Goal: Information Seeking & Learning: Find specific fact

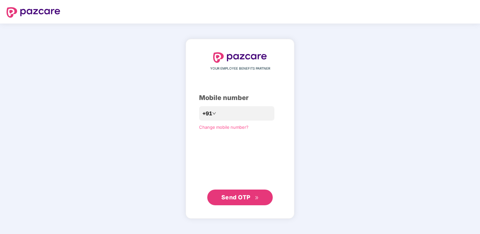
click at [252, 105] on div "YOUR EMPLOYEE BENEFITS PARTNER Mobile number +91 Change mobile number? Send OTP" at bounding box center [240, 128] width 82 height 153
click at [251, 112] on input "number" at bounding box center [245, 113] width 54 height 10
type input "**********"
click at [246, 196] on span "Send OTP" at bounding box center [235, 197] width 29 height 7
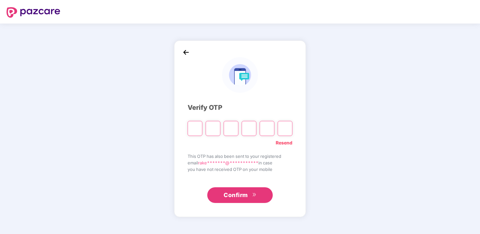
type input "*"
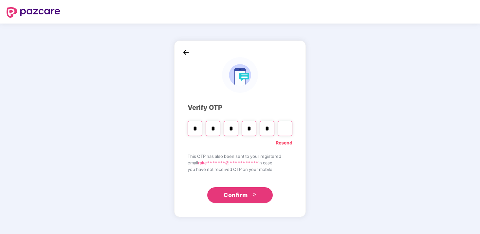
type input "*"
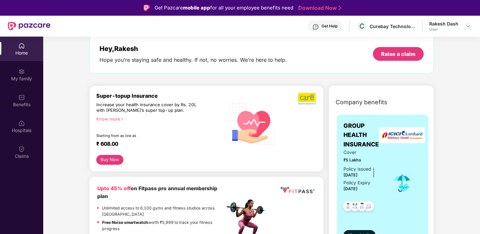
scroll to position [36, 0]
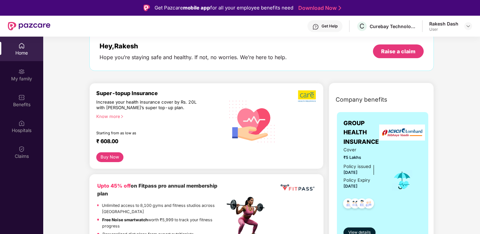
click at [329, 27] on div "Get Help" at bounding box center [329, 26] width 16 height 5
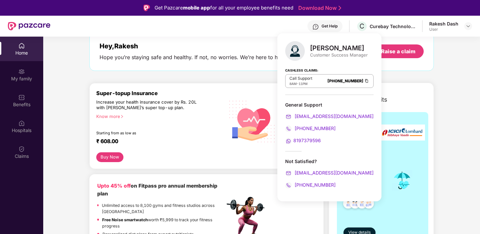
click at [213, 30] on div "Get Help C Curebay Technologies pvt ltd Rakesh Dash User" at bounding box center [260, 26] width 421 height 21
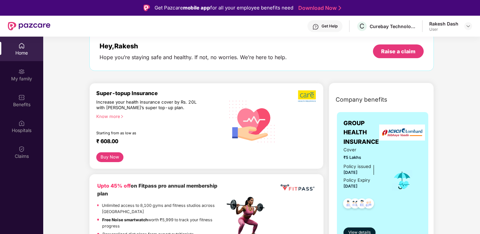
click at [109, 155] on button "Buy Now" at bounding box center [109, 157] width 27 height 10
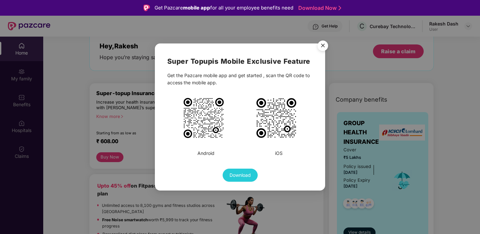
click at [323, 48] on img "Close" at bounding box center [322, 47] width 18 height 18
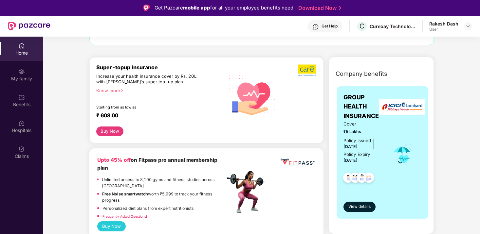
scroll to position [62, 0]
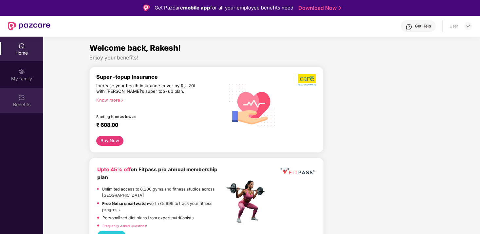
click at [20, 99] on img at bounding box center [21, 97] width 7 height 7
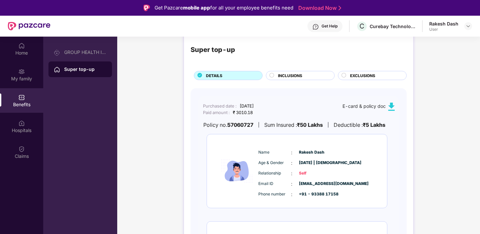
scroll to position [14, 0]
click at [283, 74] on span "INCLUSIONS" at bounding box center [290, 75] width 24 height 6
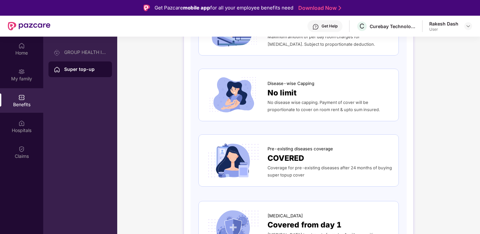
scroll to position [0, 0]
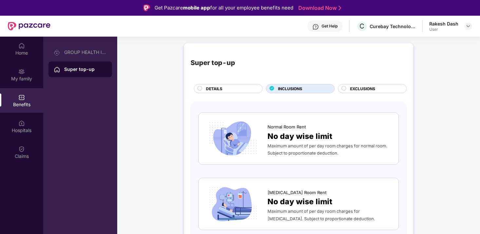
click at [372, 85] on div "EXCLUSIONS" at bounding box center [372, 88] width 69 height 9
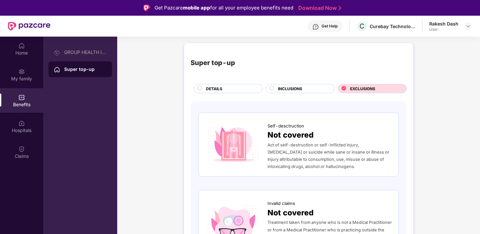
click at [221, 90] on span "DETAILS" at bounding box center [214, 89] width 16 height 6
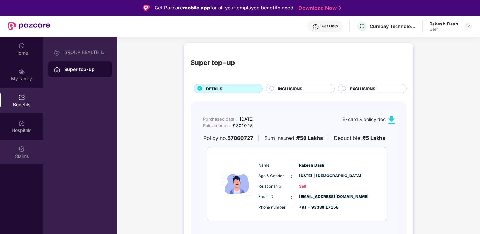
click at [19, 156] on div "Claims" at bounding box center [21, 156] width 43 height 7
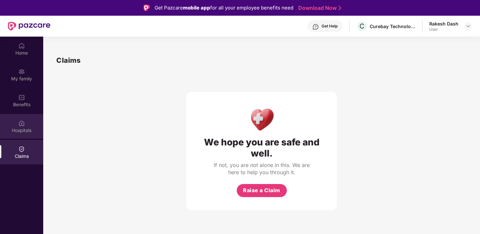
click at [17, 127] on div "Hospitals" at bounding box center [21, 130] width 43 height 7
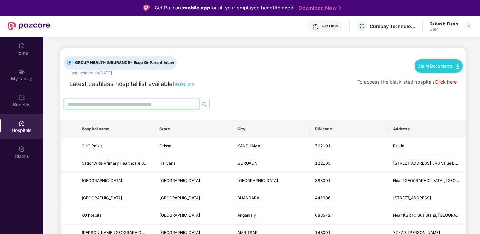
click at [98, 104] on input "text" at bounding box center [128, 104] width 123 height 7
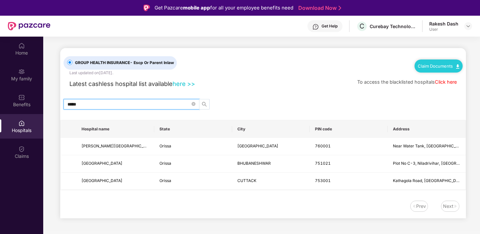
click at [203, 105] on icon "search" at bounding box center [204, 104] width 5 height 5
drag, startPoint x: 94, startPoint y: 106, endPoint x: 34, endPoint y: 105, distance: 59.9
click at [34, 105] on div "Home My family Benefits Hospitals Claims GROUP HEALTH INSURANCE - Escp Or Paren…" at bounding box center [240, 154] width 480 height 234
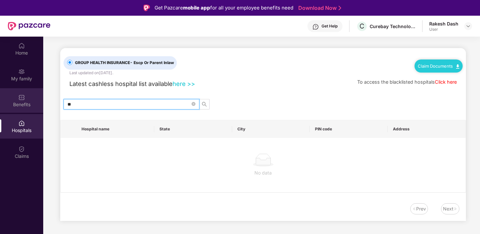
type input "*"
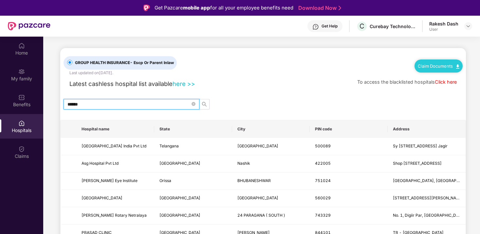
type input "******"
click at [444, 82] on link "Click here" at bounding box center [446, 82] width 22 height 6
drag, startPoint x: 235, startPoint y: 182, endPoint x: 274, endPoint y: 182, distance: 38.9
click at [274, 182] on td "BHUBANESHWAR" at bounding box center [271, 181] width 78 height 17
copy span "BHUBANESHWAR"
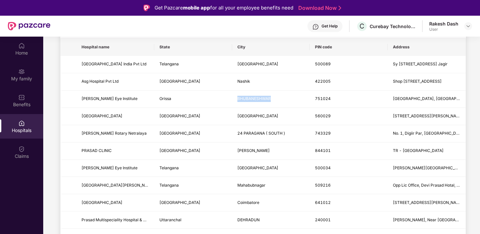
scroll to position [168, 0]
